Goal: Navigation & Orientation: Go to known website

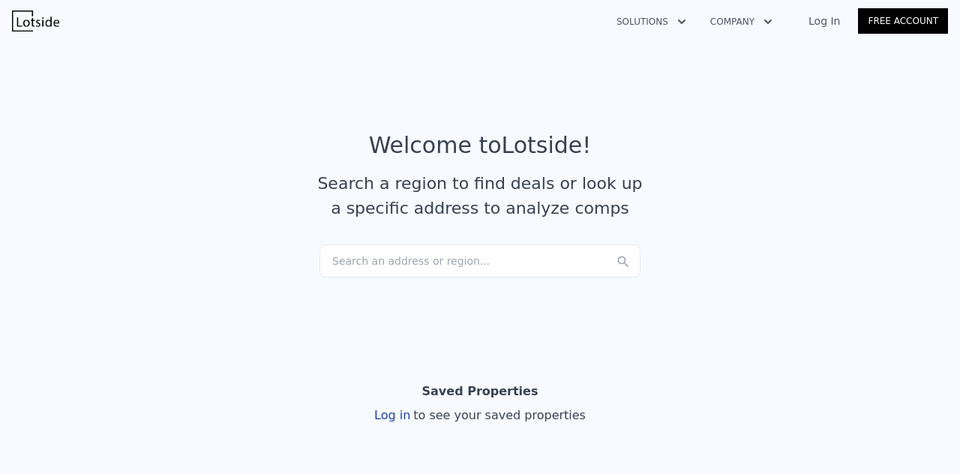
click at [830, 27] on link "Log In" at bounding box center [825, 21] width 68 height 15
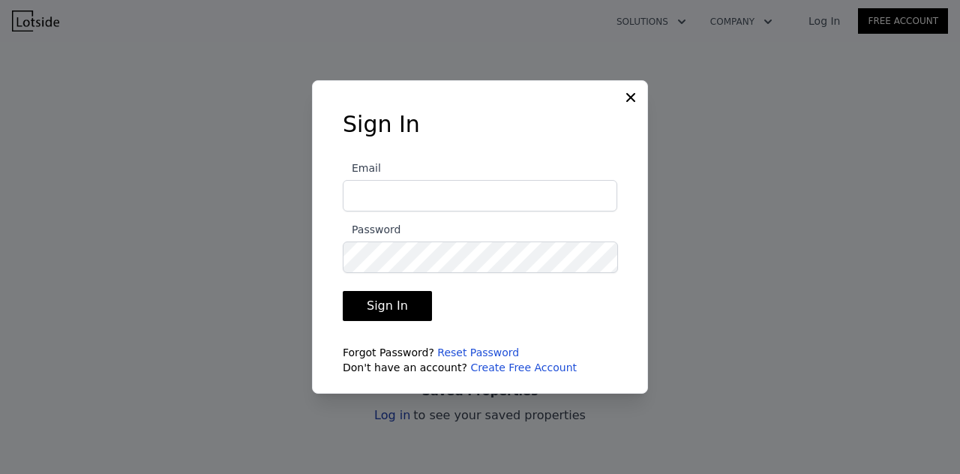
click at [406, 191] on input "Email" at bounding box center [480, 196] width 275 height 32
type input "gus@eazysellnbuyre.com"
